Goal: Transaction & Acquisition: Purchase product/service

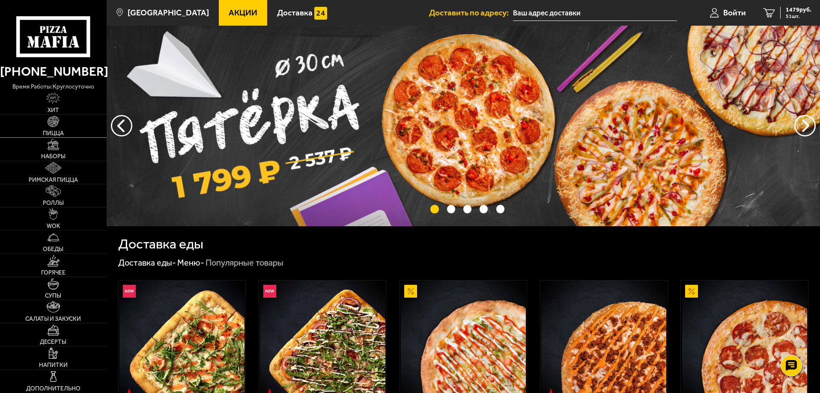
click at [56, 128] on link "Пицца" at bounding box center [53, 126] width 107 height 23
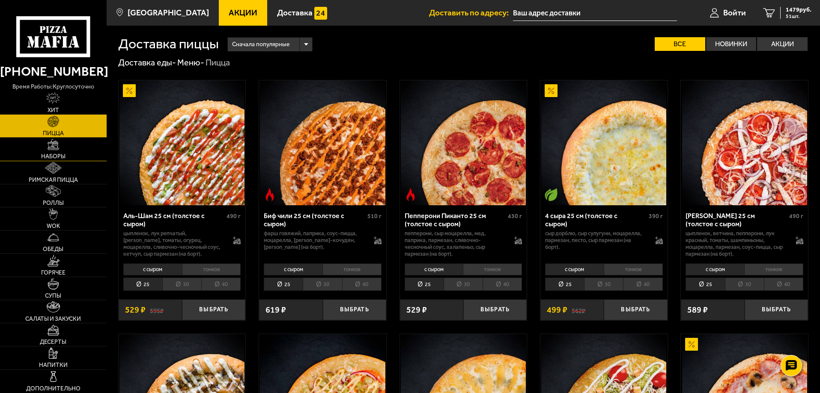
click at [73, 152] on link "Наборы" at bounding box center [53, 149] width 107 height 23
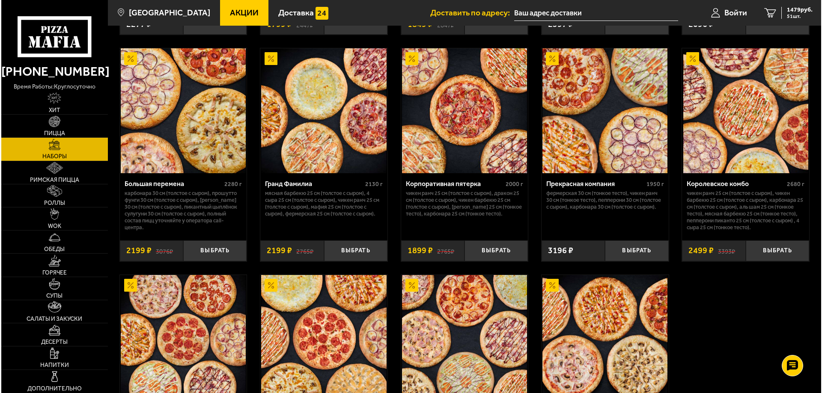
scroll to position [1156, 0]
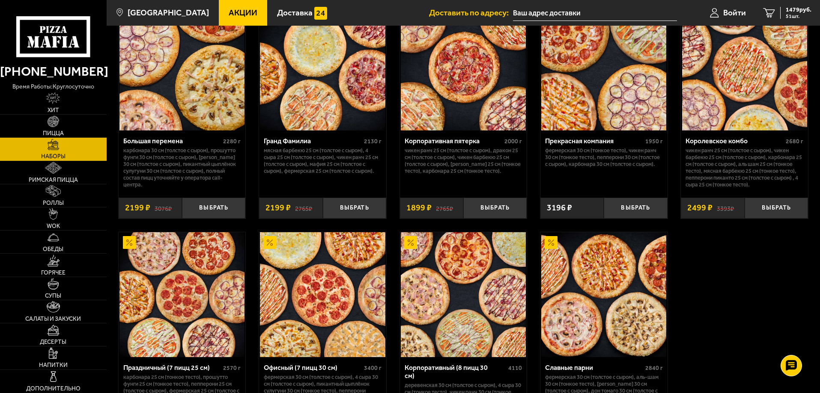
click at [600, 91] on img at bounding box center [603, 68] width 125 height 125
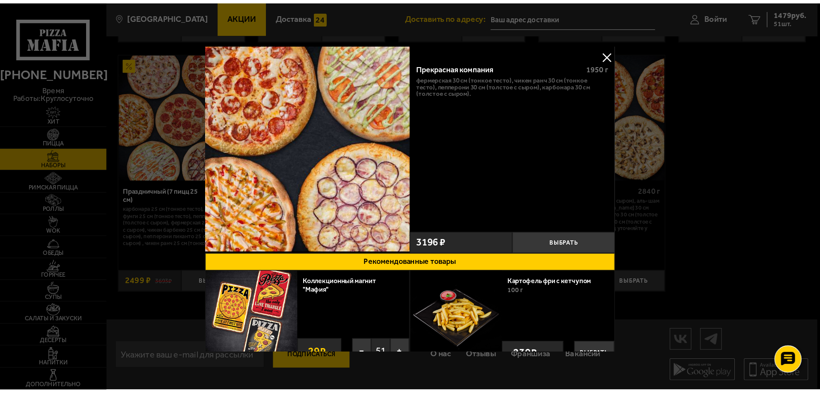
scroll to position [1063, 0]
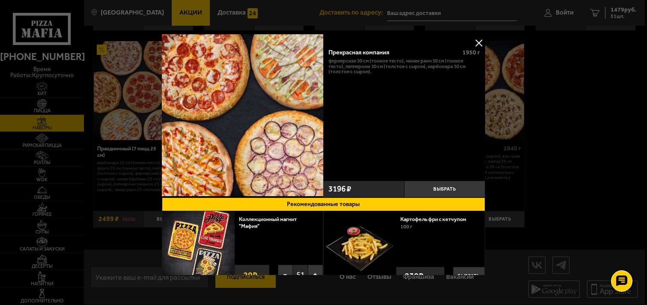
click at [477, 40] on button at bounding box center [478, 42] width 13 height 13
